Goal: Obtain resource: Download file/media

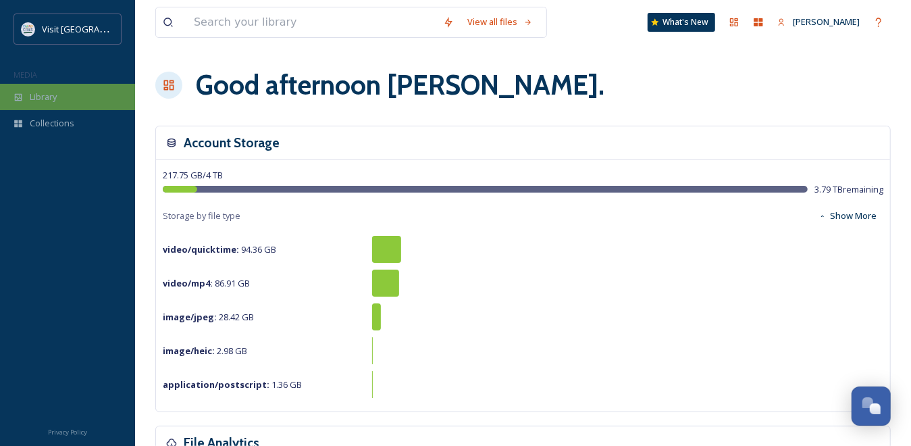
click at [45, 100] on span "Library" at bounding box center [43, 97] width 27 height 13
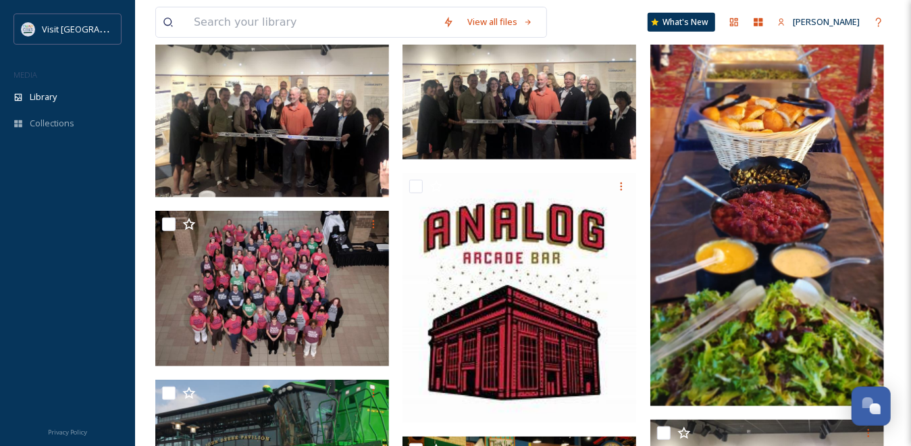
scroll to position [405, 0]
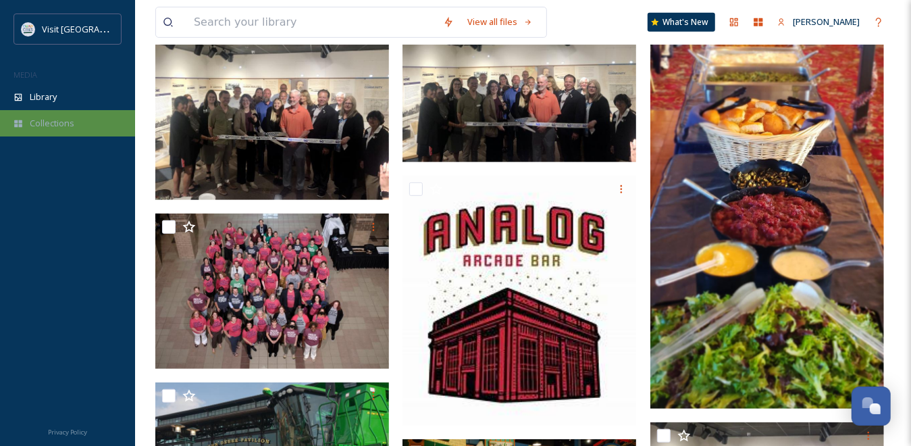
click at [54, 127] on span "Collections" at bounding box center [52, 123] width 45 height 13
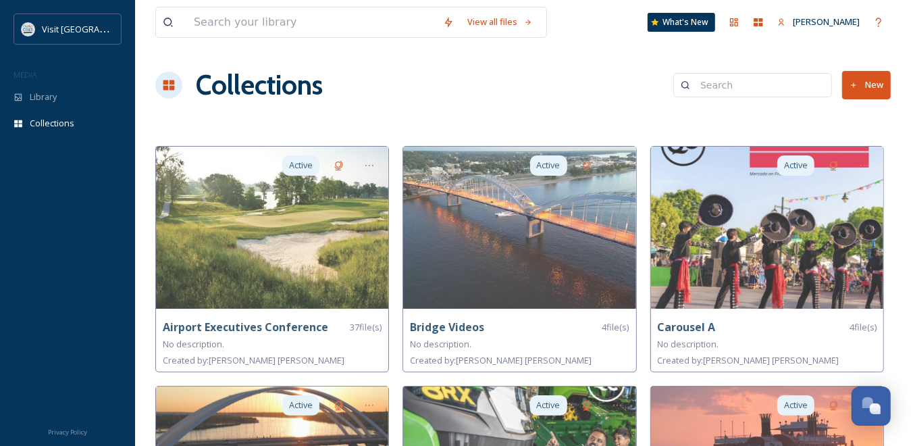
click at [746, 86] on input at bounding box center [759, 85] width 131 height 27
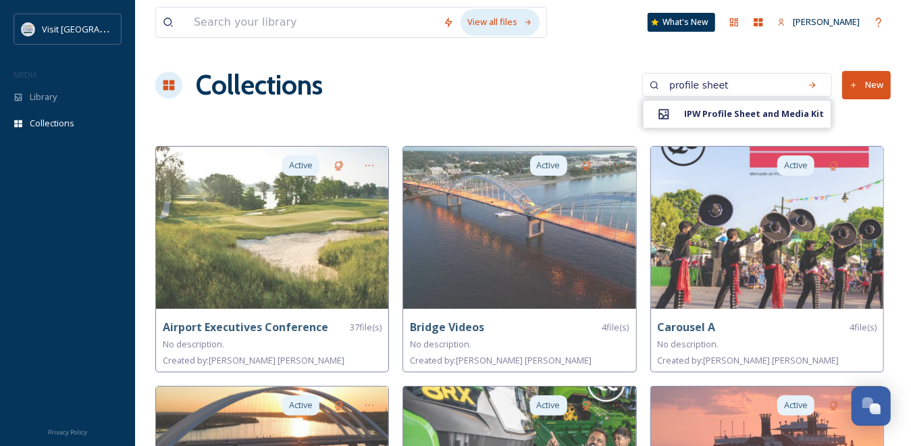
type input "profile sheet"
click at [504, 21] on div "View all files" at bounding box center [500, 22] width 79 height 26
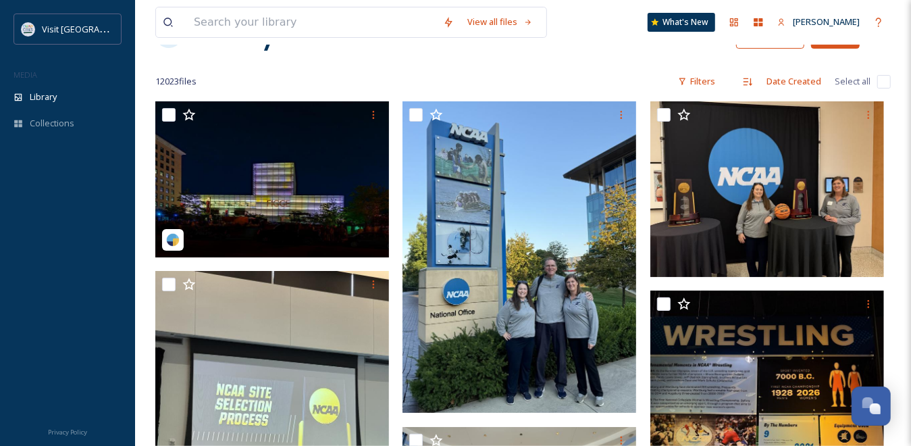
scroll to position [135, 0]
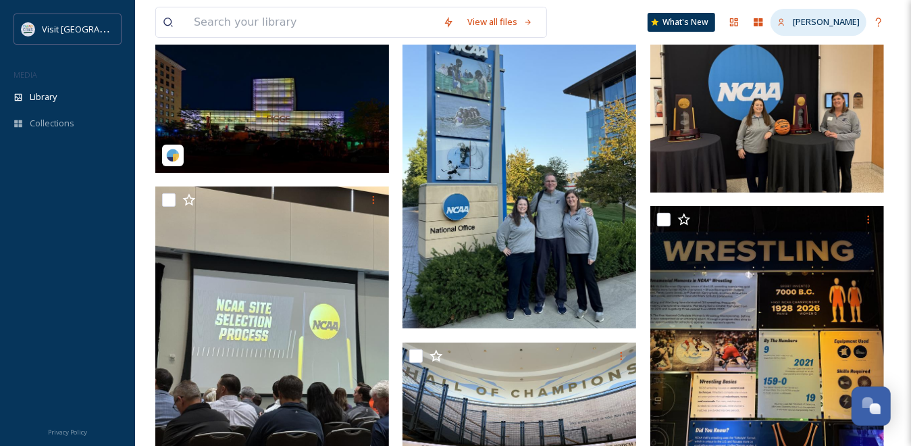
click at [831, 25] on span "[PERSON_NAME]" at bounding box center [826, 22] width 67 height 12
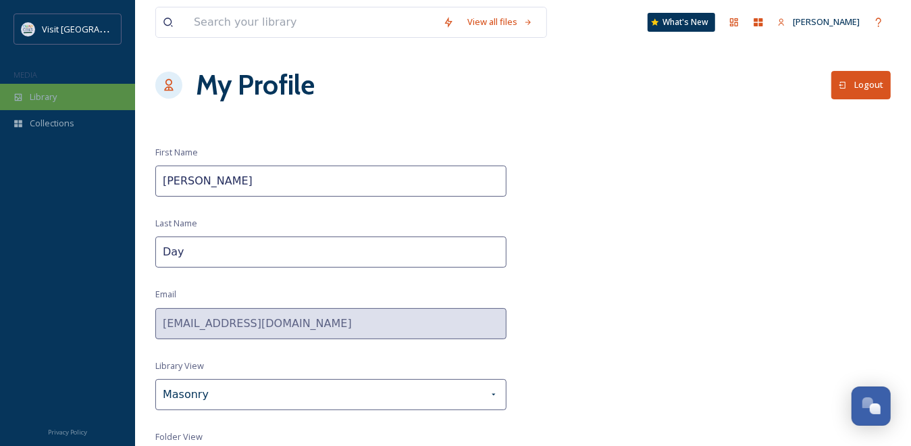
click at [51, 91] on span "Library" at bounding box center [43, 97] width 27 height 13
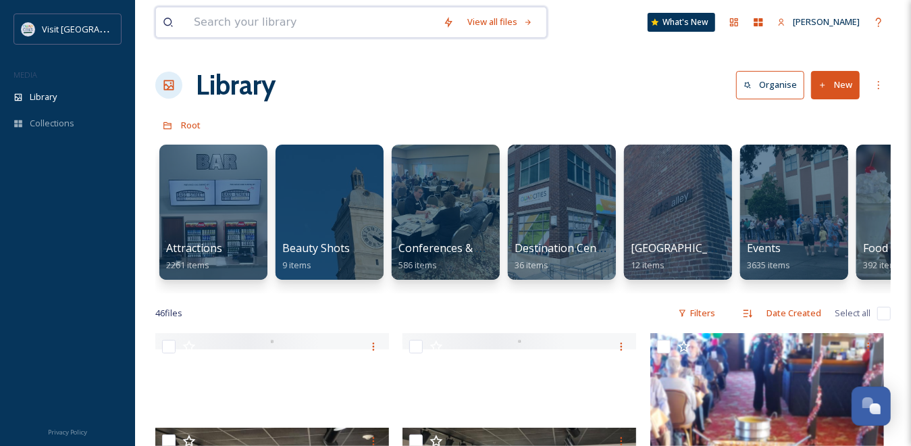
click at [246, 22] on input at bounding box center [311, 22] width 249 height 30
click at [608, 89] on div "Library Organise New" at bounding box center [523, 85] width 736 height 41
click at [269, 22] on input "profile sheet" at bounding box center [321, 22] width 268 height 30
type input "p"
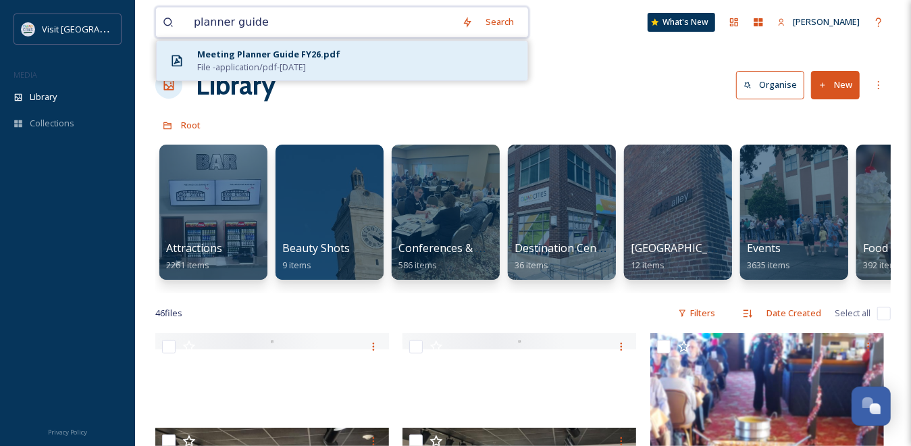
type input "planner guide"
click at [273, 56] on div "Meeting Planner Guide FY26.pdf" at bounding box center [268, 54] width 143 height 13
